Goal: Task Accomplishment & Management: Use online tool/utility

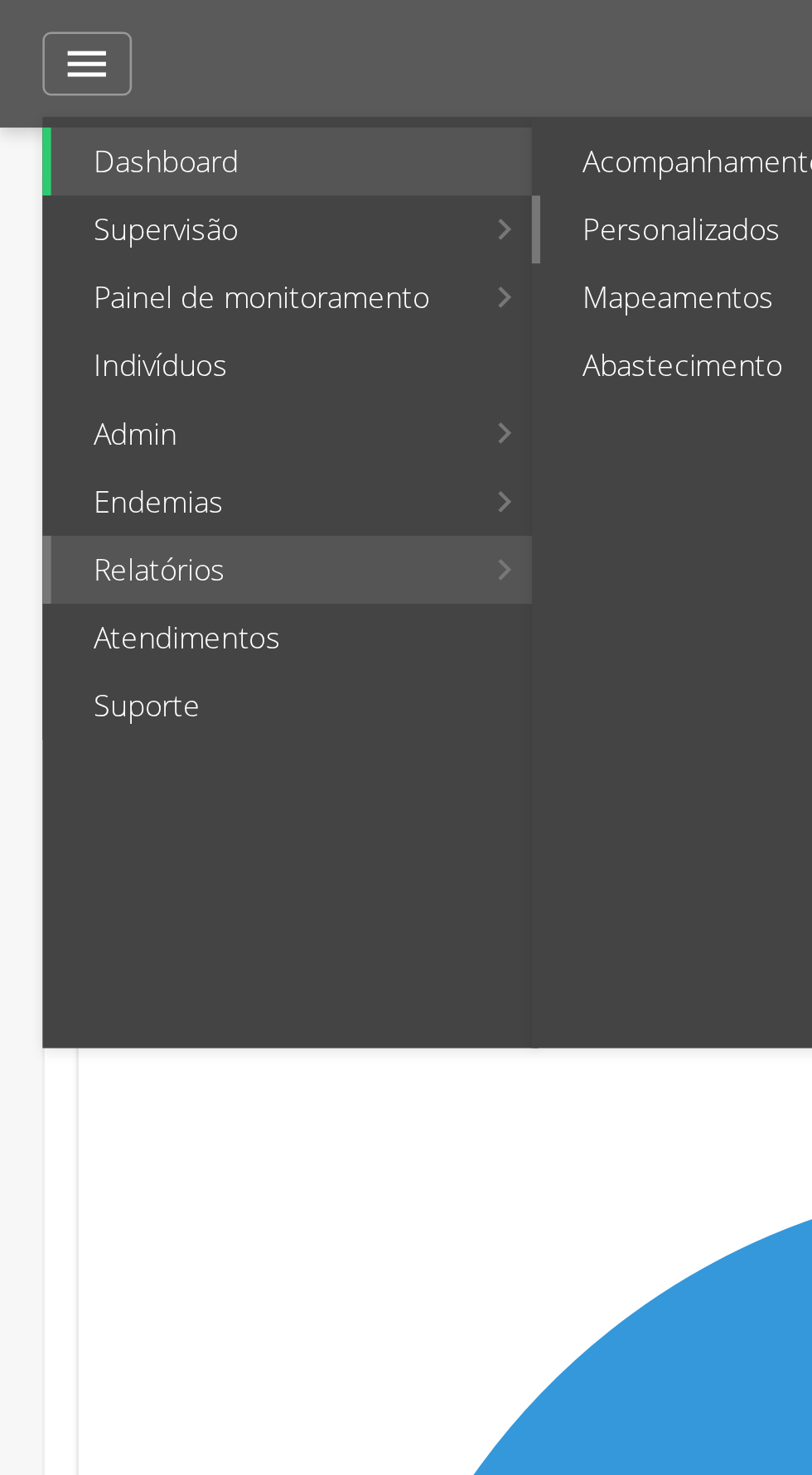
click at [258, 91] on link "Personalizados" at bounding box center [303, 89] width 186 height 26
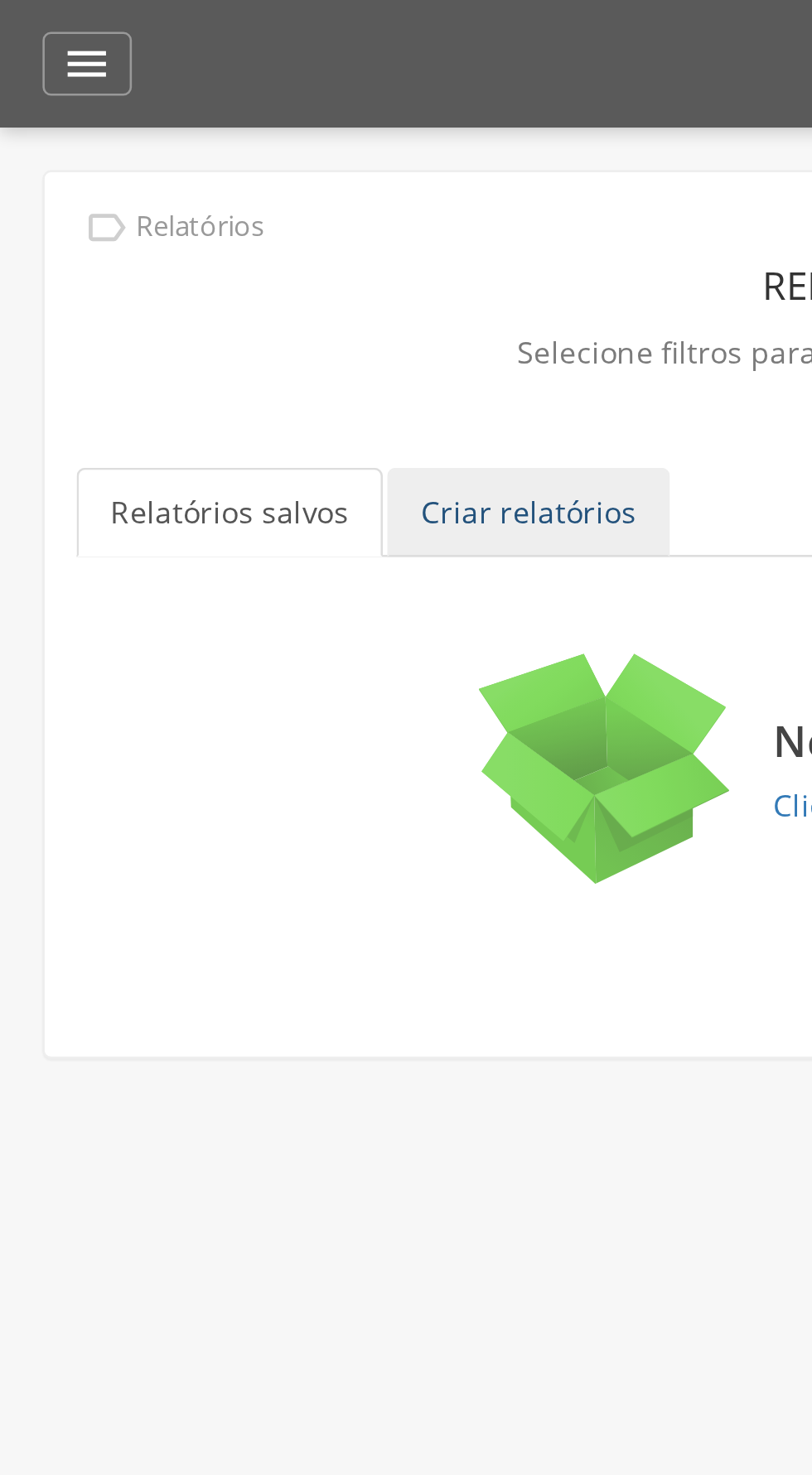
click at [204, 206] on link "Criar relatórios" at bounding box center [205, 200] width 110 height 35
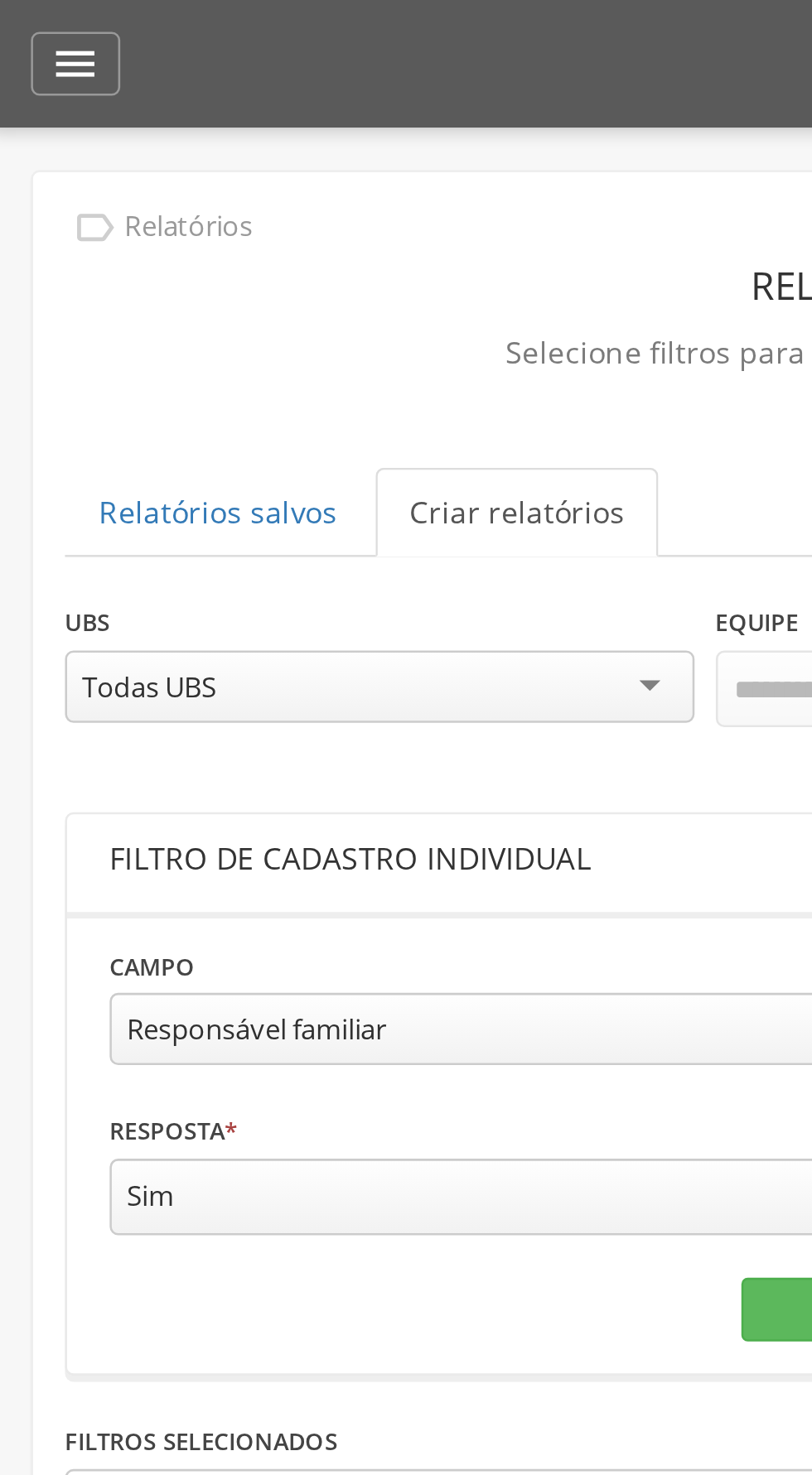
click at [237, 402] on div "Responsável familiar" at bounding box center [216, 400] width 338 height 28
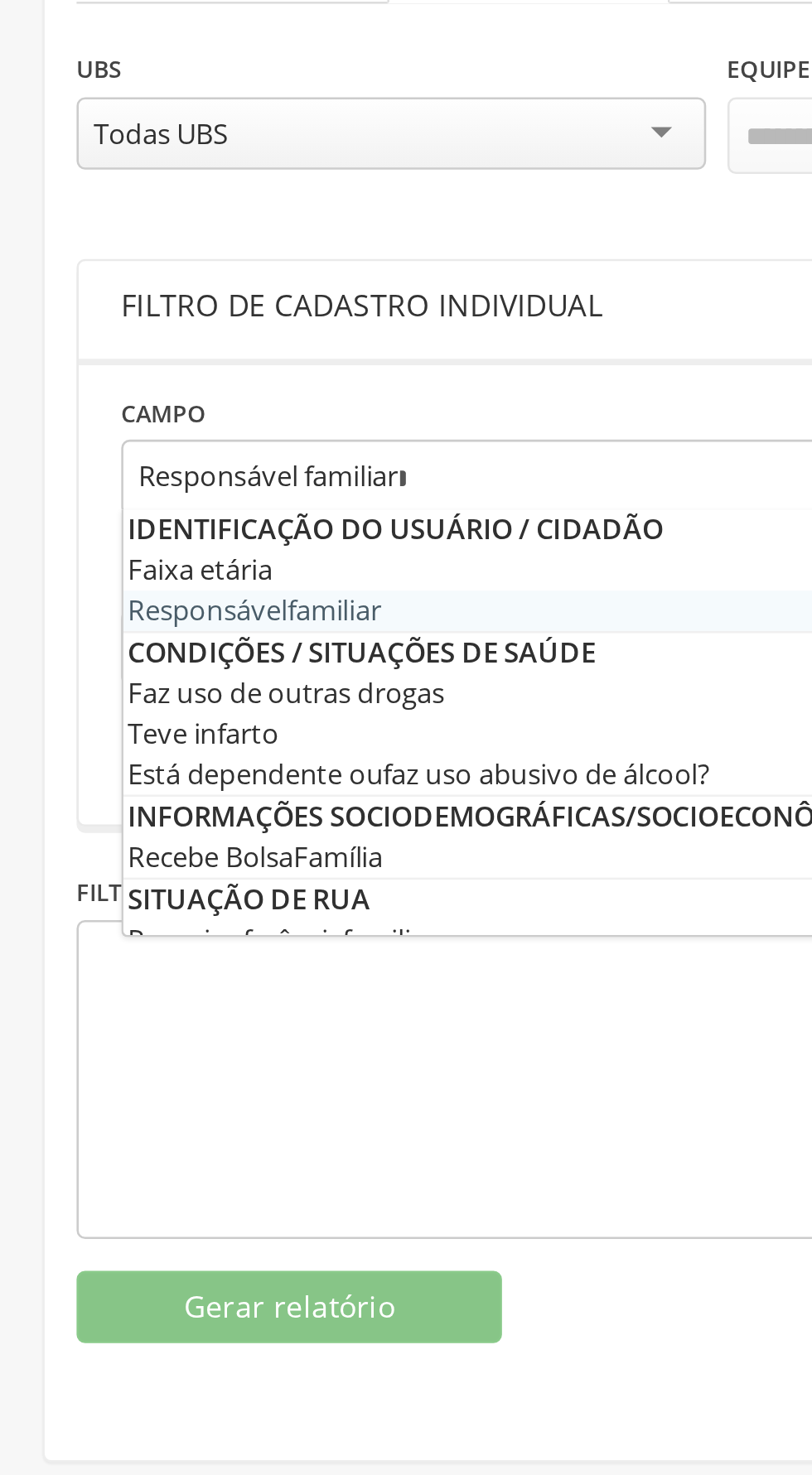
type input "*"
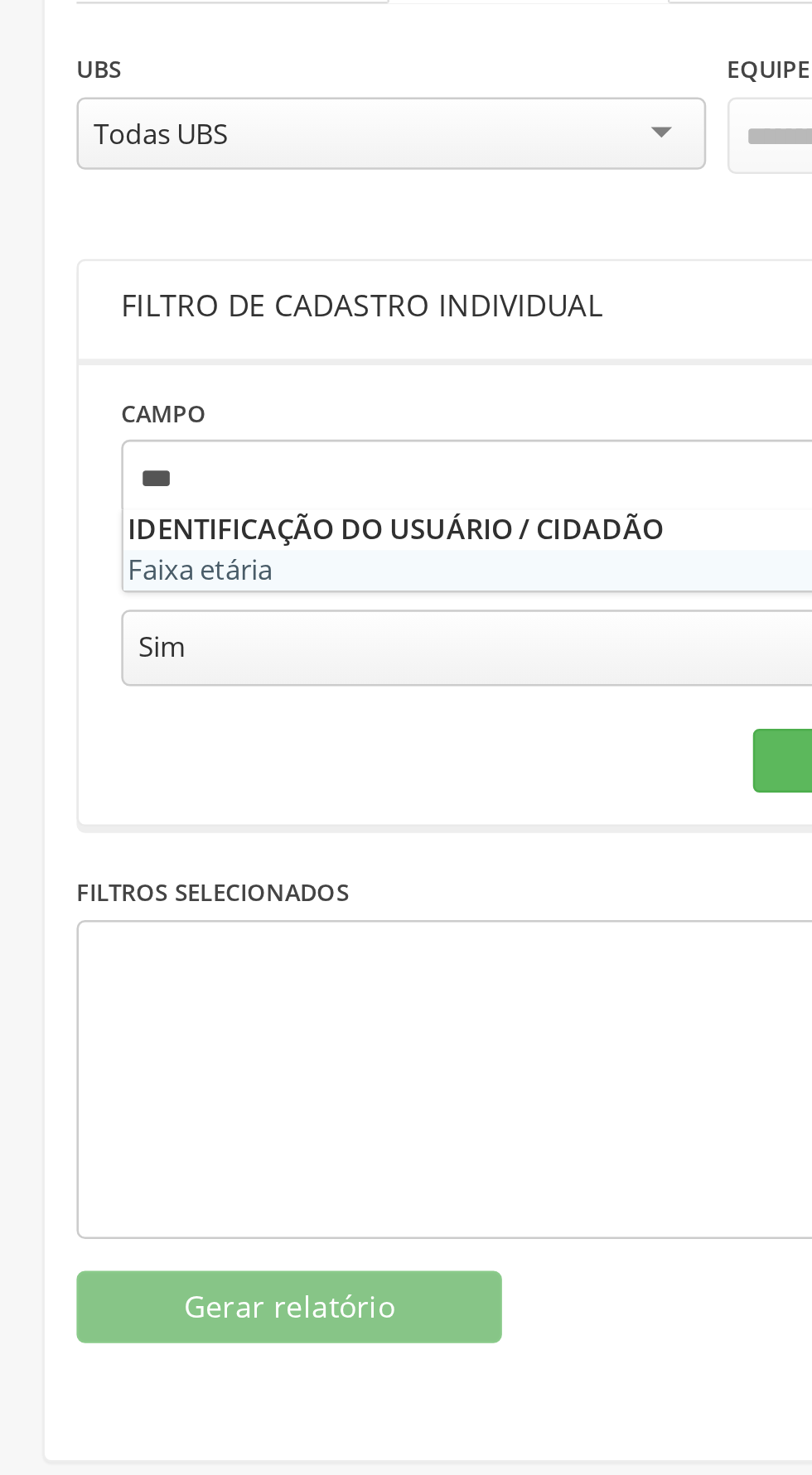
type input "****"
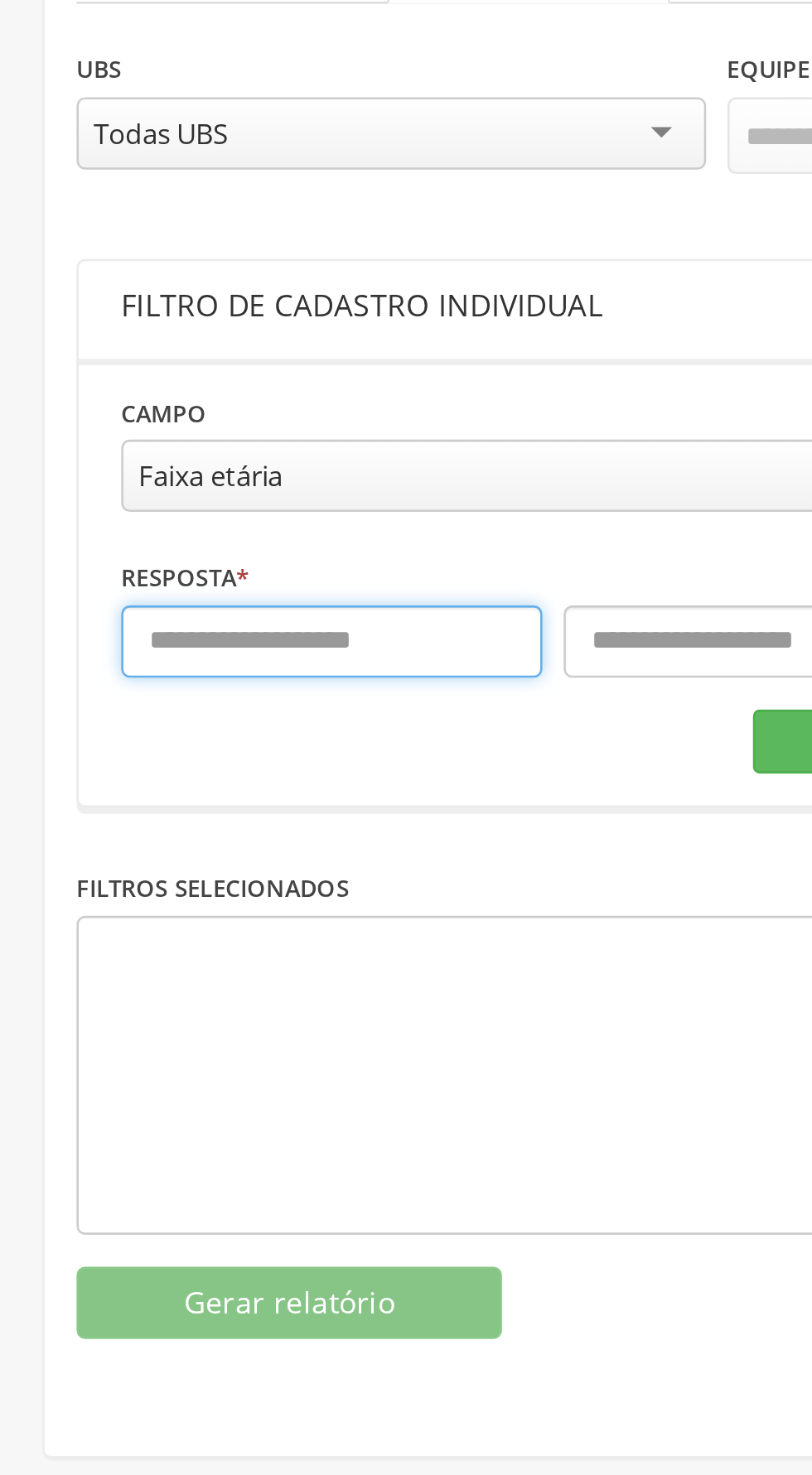
click at [68, 470] on input "text" at bounding box center [129, 465] width 164 height 28
type input "*"
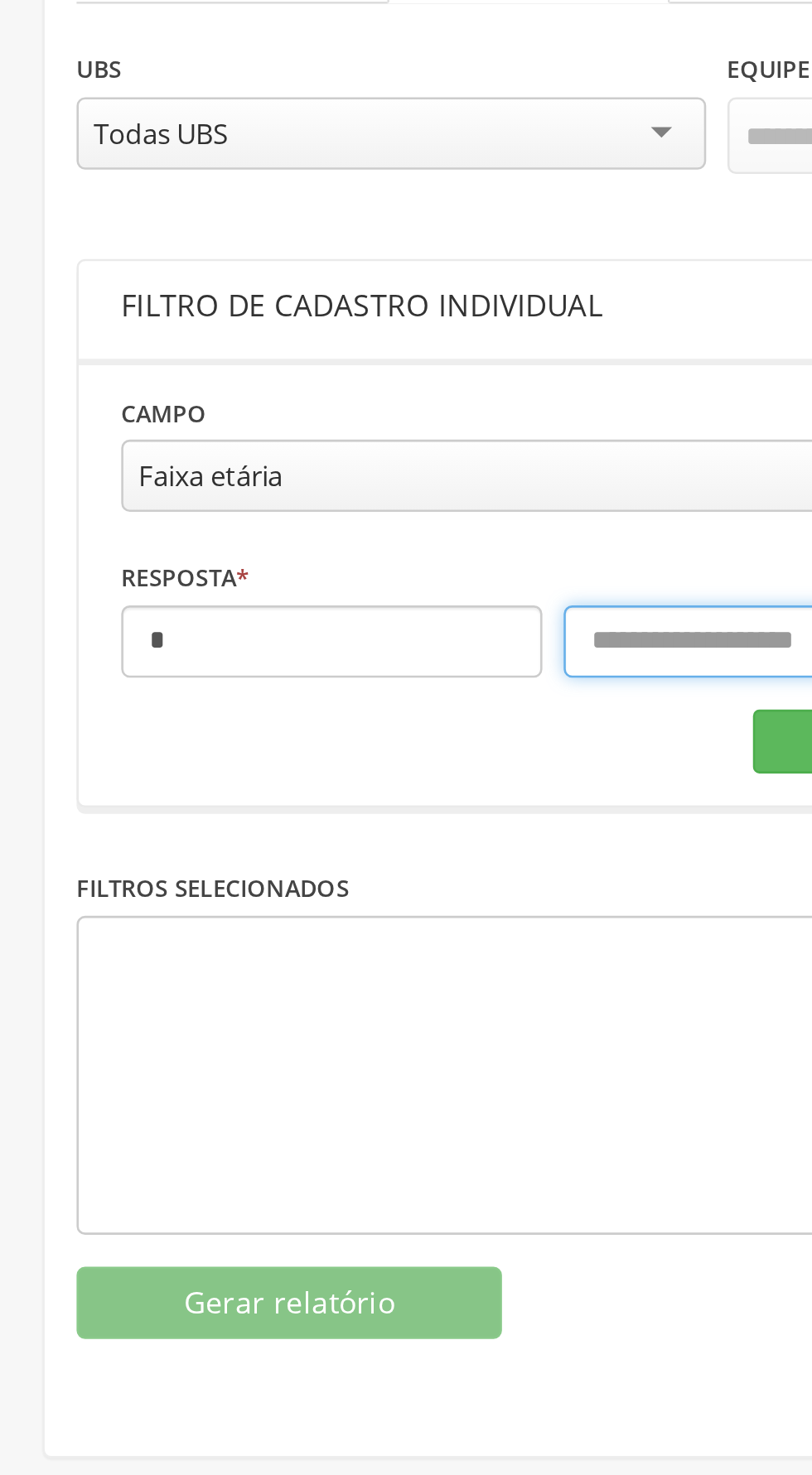
click at [252, 468] on input "text" at bounding box center [302, 465] width 164 height 28
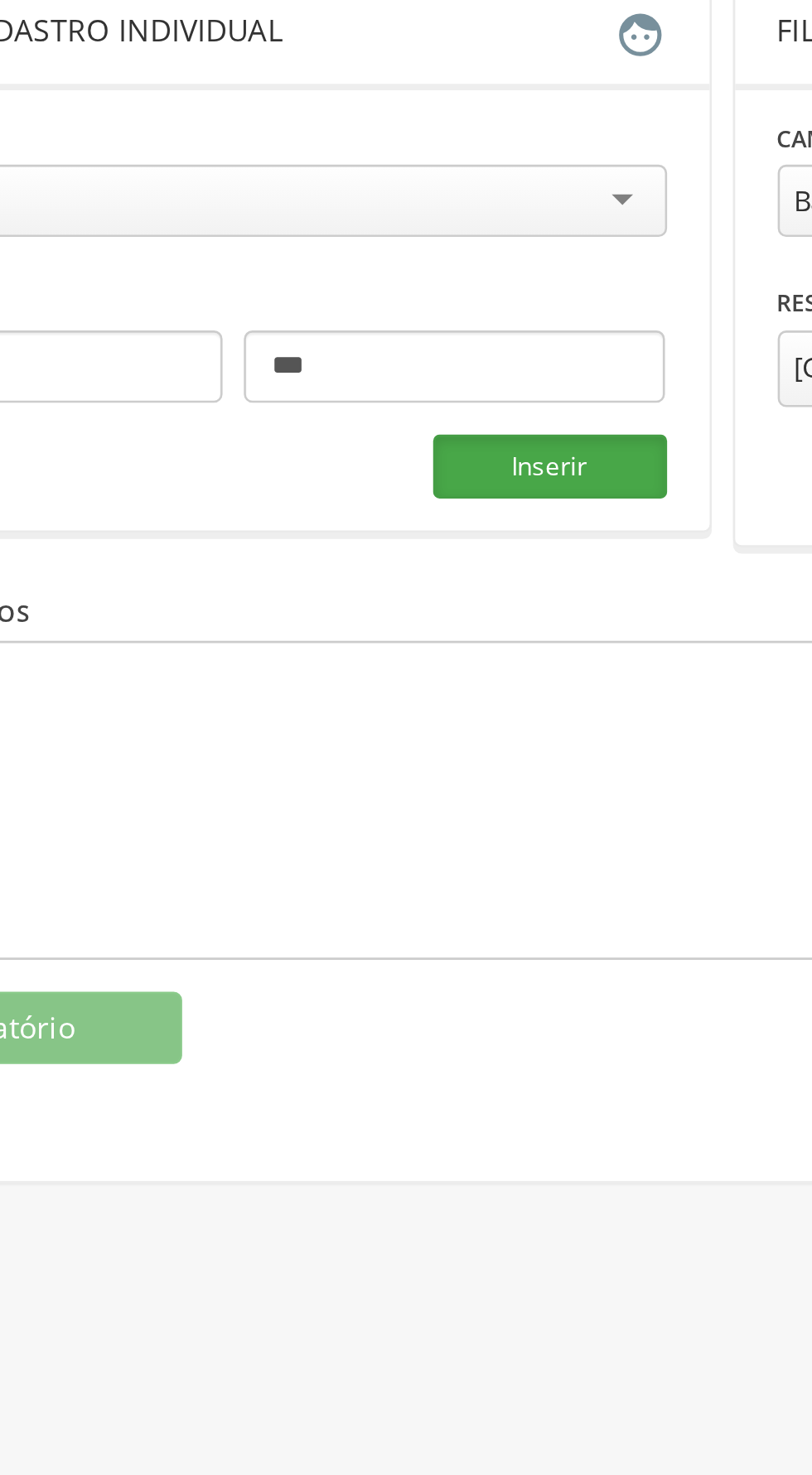
click at [334, 507] on button "Inserir" at bounding box center [338, 505] width 91 height 25
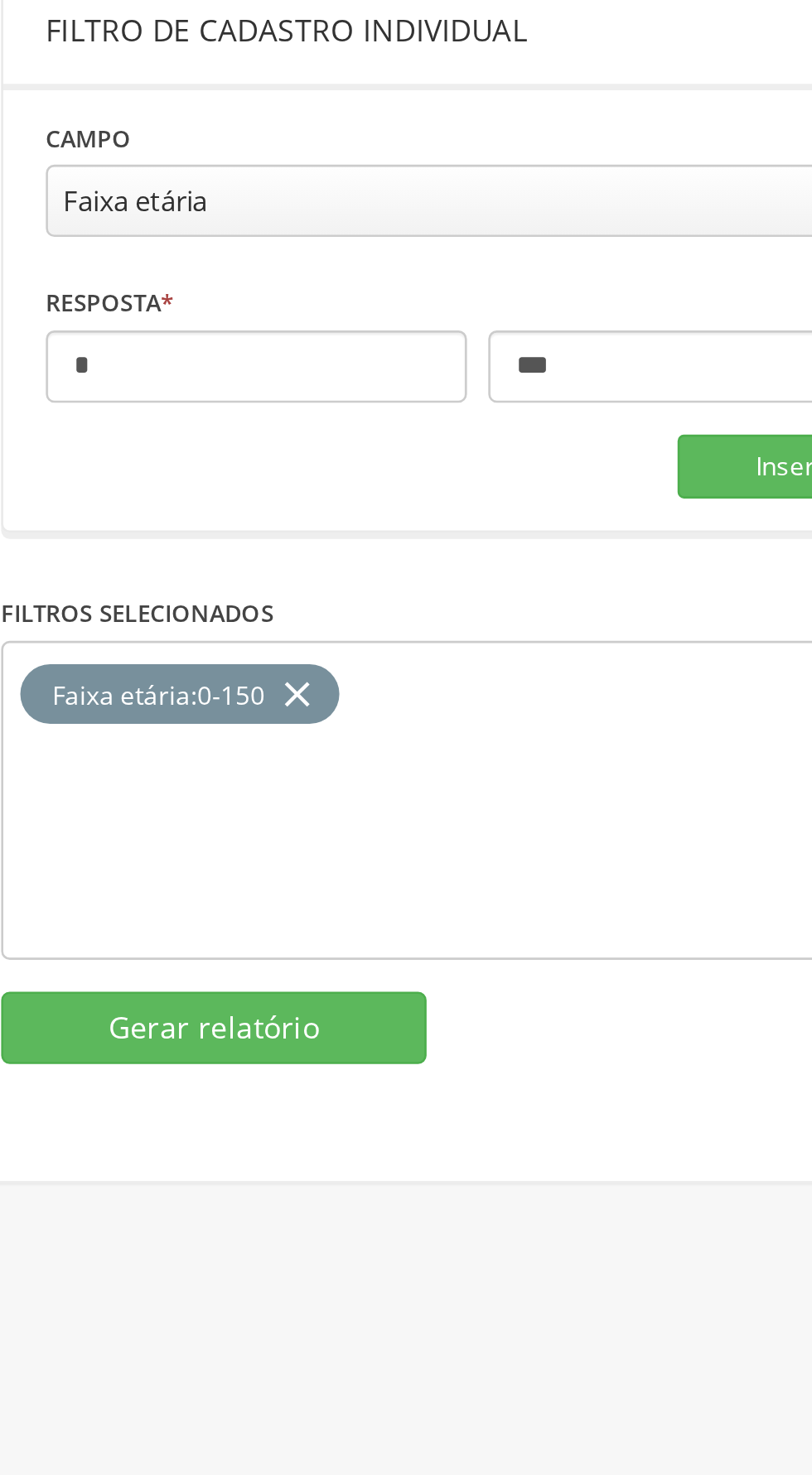
click at [146, 582] on icon "close" at bounding box center [145, 593] width 16 height 24
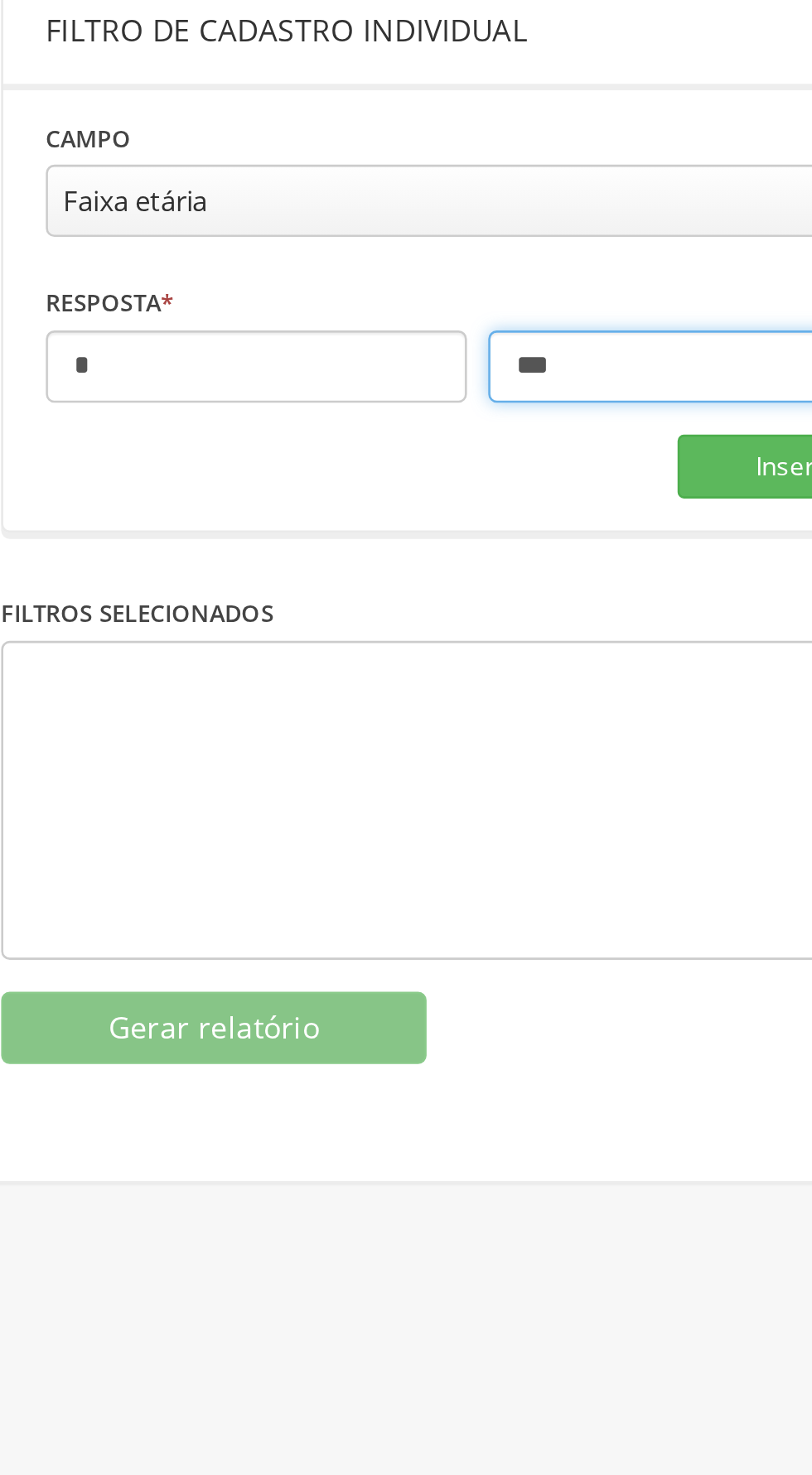
click at [262, 464] on input "***" at bounding box center [302, 465] width 164 height 28
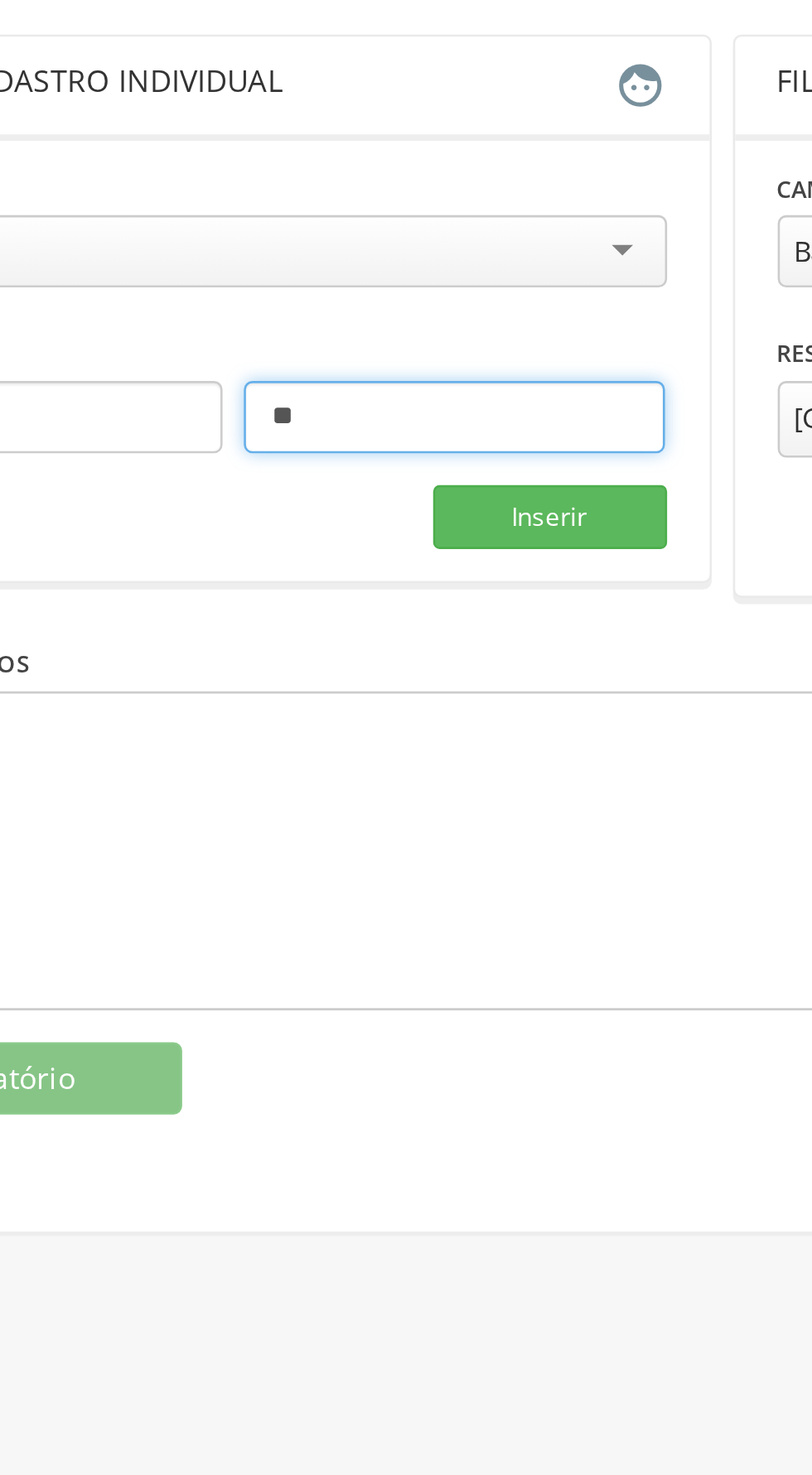
type input "*"
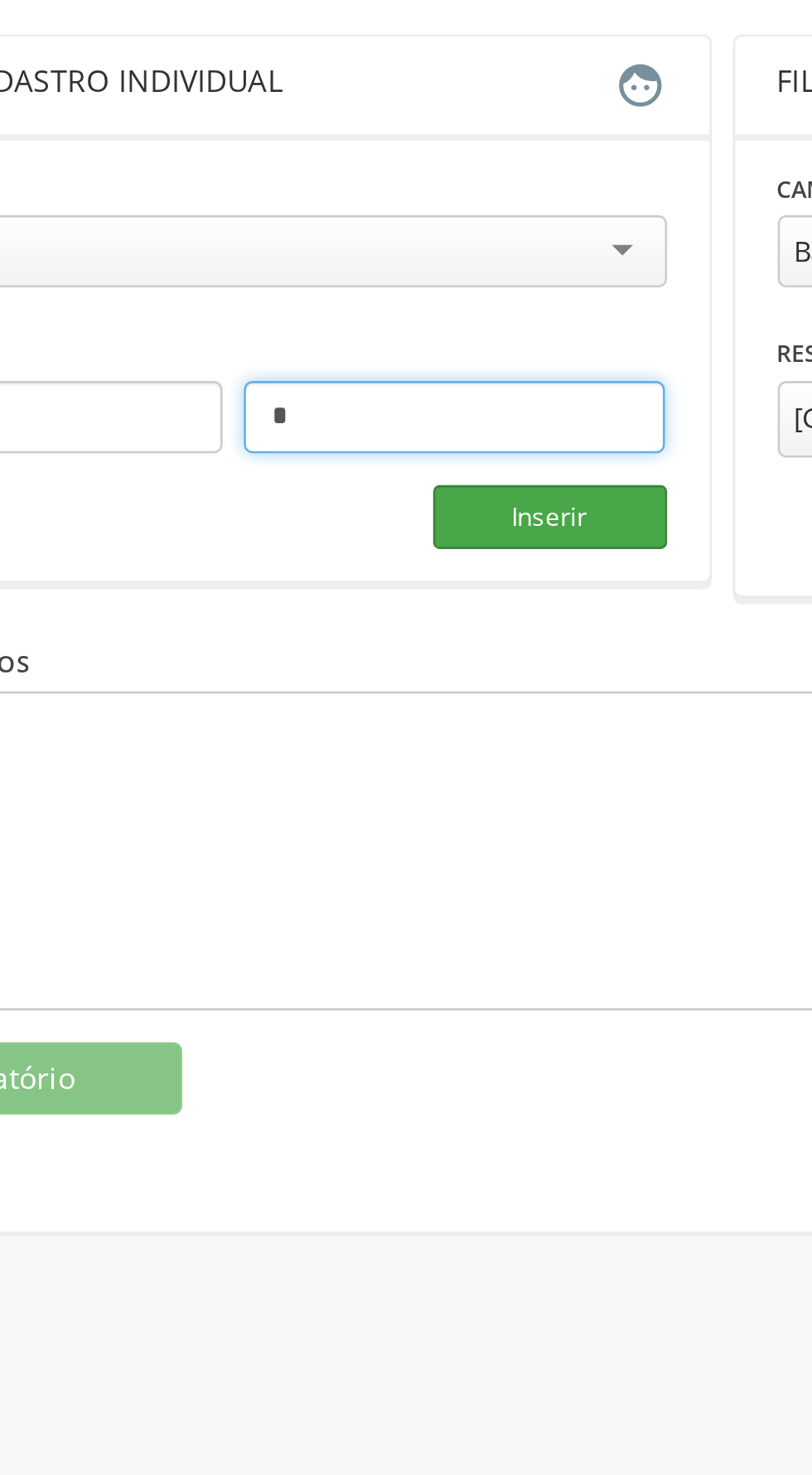
type input "*"
click at [334, 502] on button "Inserir" at bounding box center [338, 505] width 91 height 25
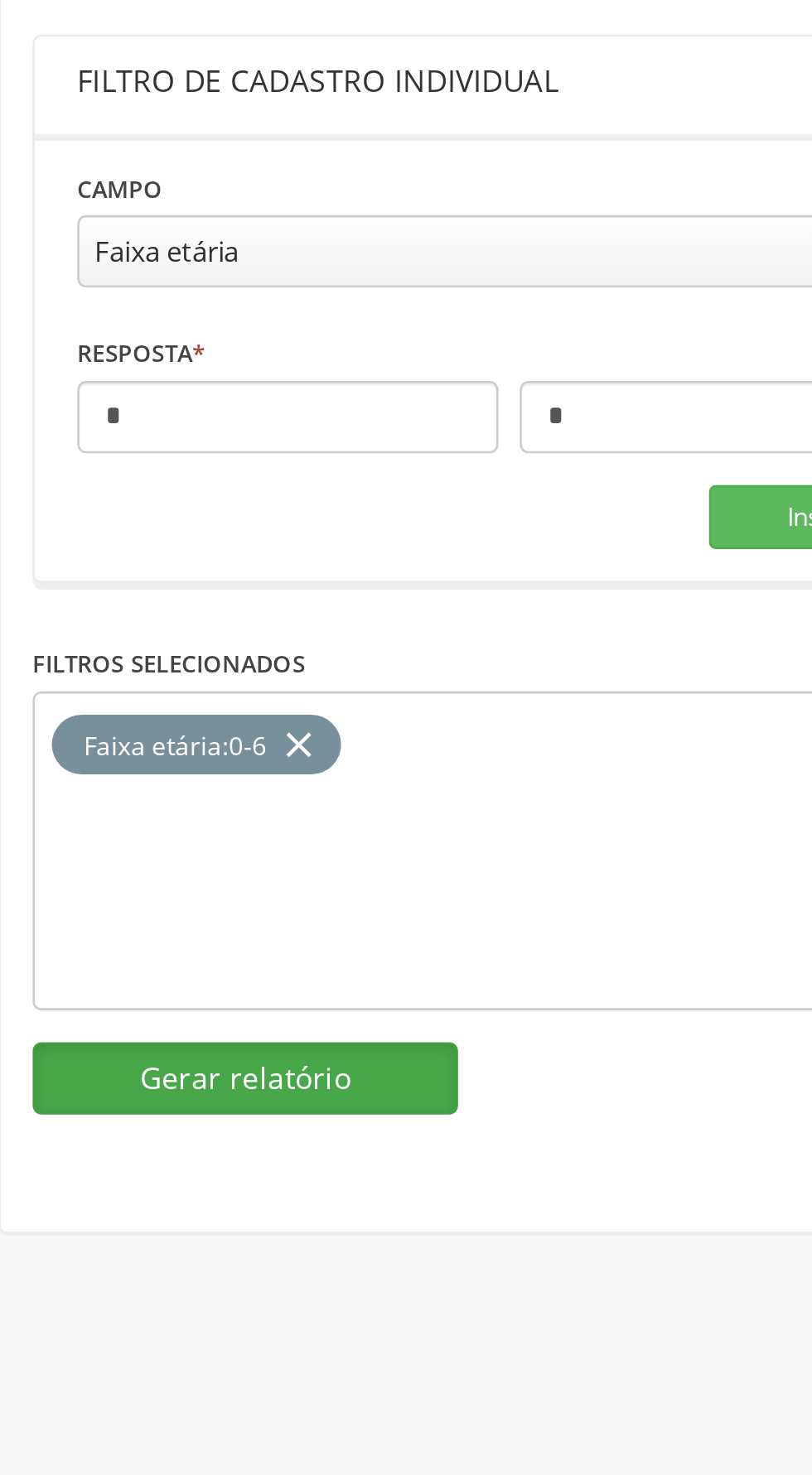
click at [166, 713] on button "Gerar relatório" at bounding box center [113, 723] width 166 height 28
